Goal: Task Accomplishment & Management: Manage account settings

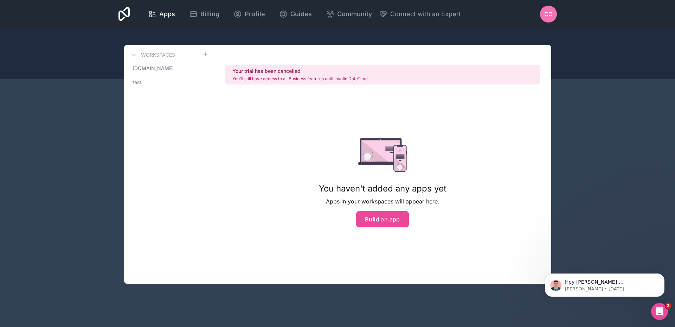
click at [552, 9] on div "CC" at bounding box center [548, 14] width 17 height 17
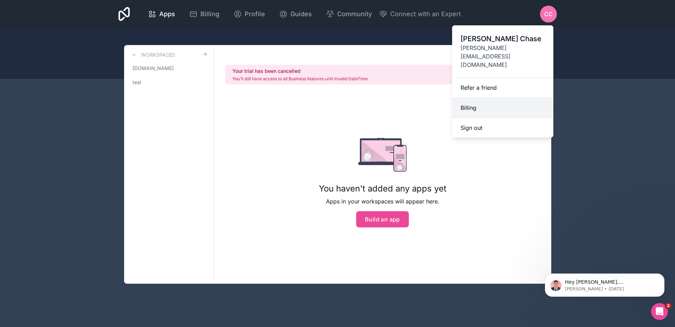
click at [502, 98] on link "Billing" at bounding box center [502, 108] width 101 height 20
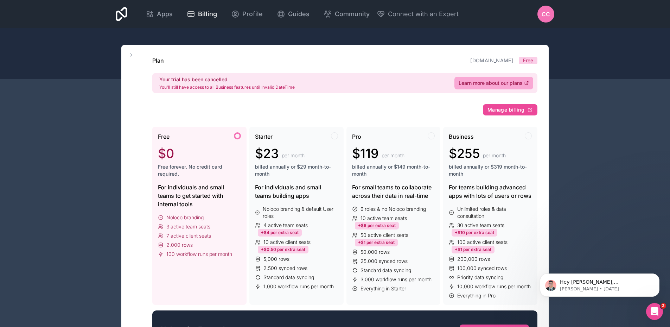
click at [550, 13] on span "CC" at bounding box center [545, 14] width 8 height 8
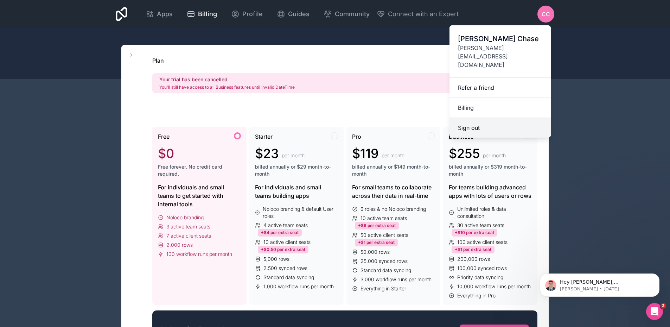
click at [495, 118] on button "Sign out" at bounding box center [499, 128] width 101 height 20
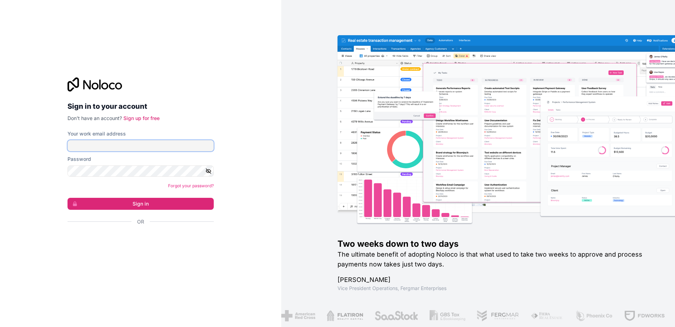
click at [106, 147] on input "Your work email address" at bounding box center [141, 145] width 146 height 11
click at [54, 205] on div "Sign in to your account Don't have an account? Sign up for free Your work email…" at bounding box center [140, 163] width 281 height 327
click at [105, 151] on input "Your work email address" at bounding box center [141, 145] width 146 height 11
click at [155, 147] on input "Your work email address" at bounding box center [141, 145] width 146 height 11
paste input "[PERSON_NAME][EMAIL_ADDRESS][DOMAIN_NAME]"
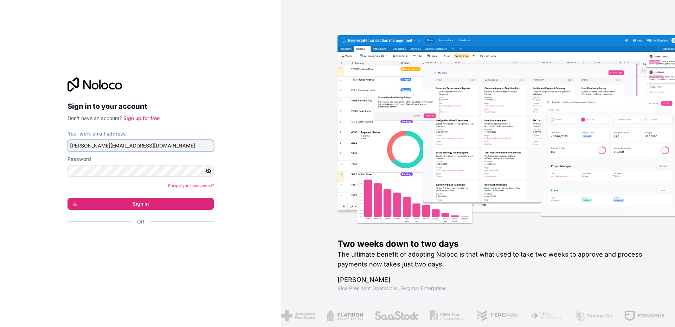
type input "[PERSON_NAME][EMAIL_ADDRESS][DOMAIN_NAME]"
click at [23, 180] on div "Sign in to your account Don't have an account? Sign up for free Your work email…" at bounding box center [140, 163] width 281 height 327
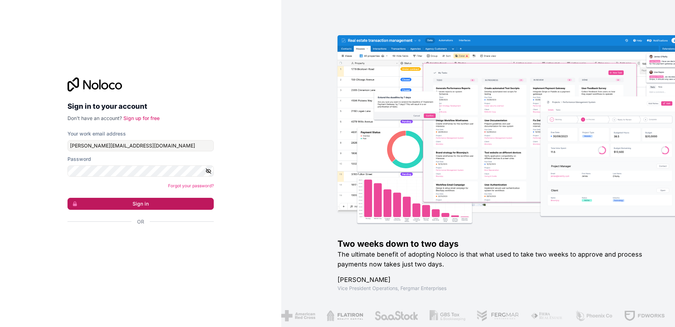
click at [94, 206] on button "Sign in" at bounding box center [141, 204] width 146 height 12
